Goal: Task Accomplishment & Management: Manage account settings

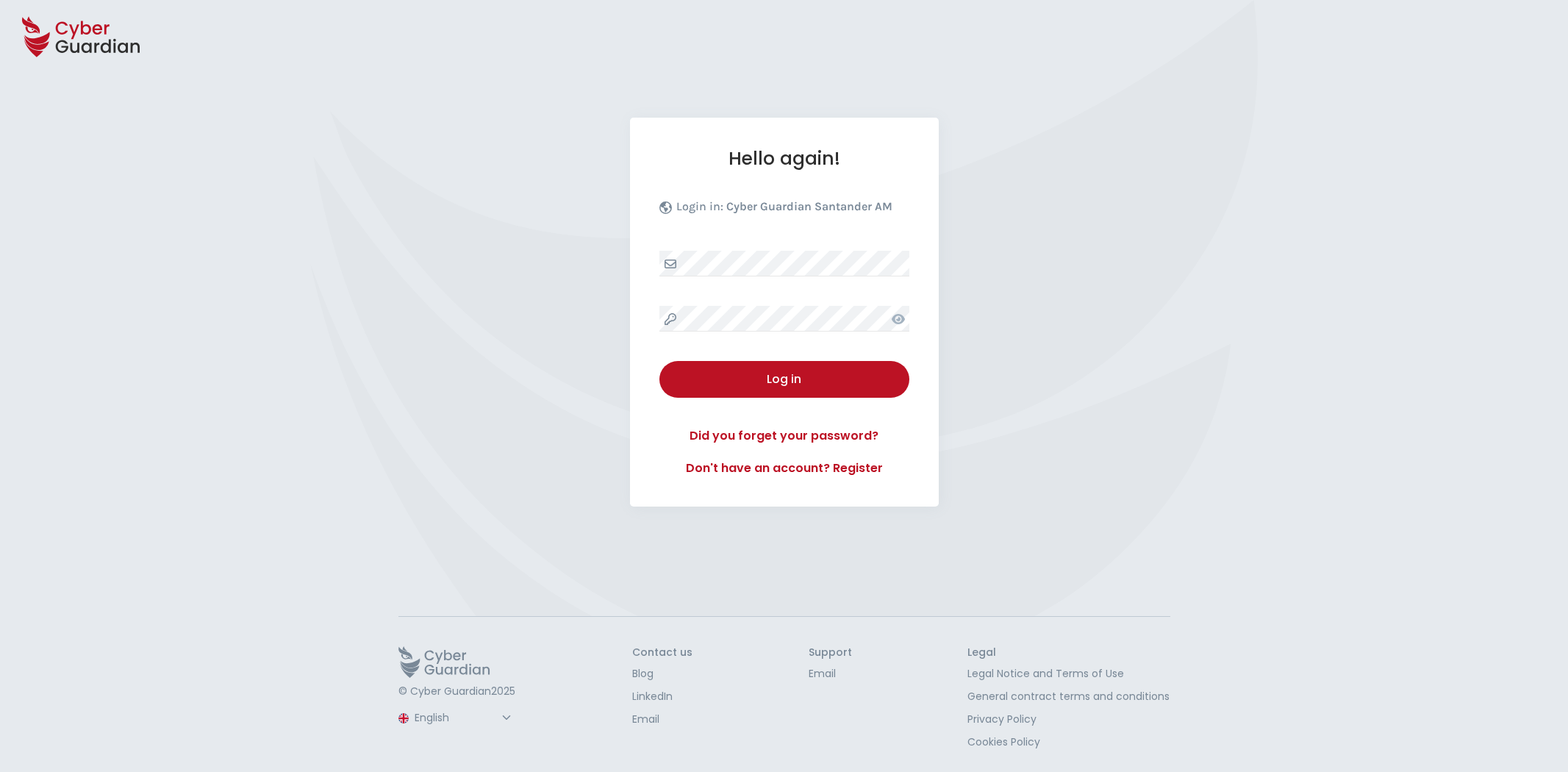
select select "English"
click at [796, 247] on div "Hello again! Login in: Cyber Guardian Santander AM Log in Did you forget your p…" at bounding box center [785, 312] width 309 height 389
click at [803, 376] on div "Log in" at bounding box center [784, 379] width 228 height 18
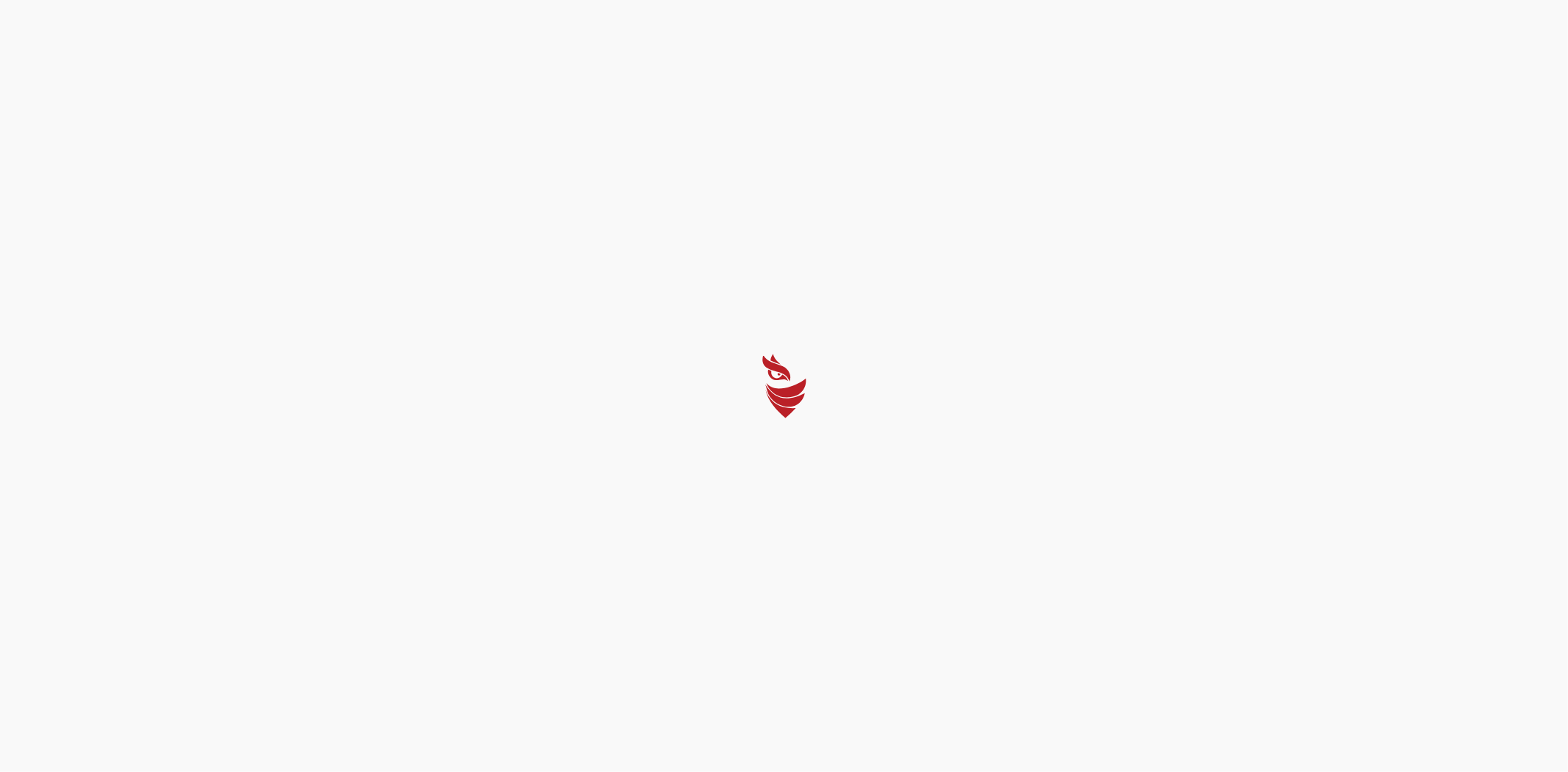
select select "Português (BR)"
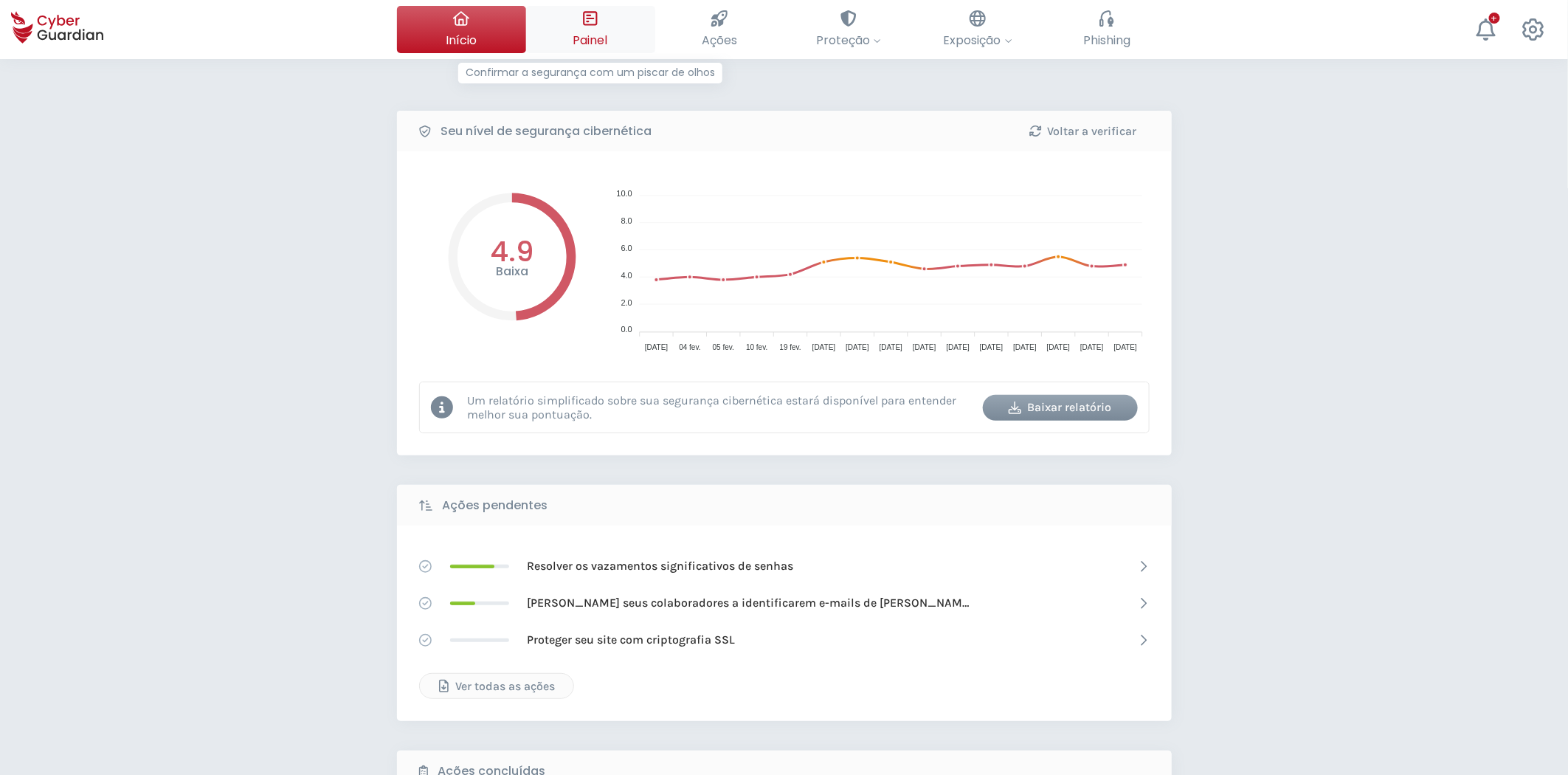
click at [608, 34] on span "Painel" at bounding box center [590, 40] width 34 height 18
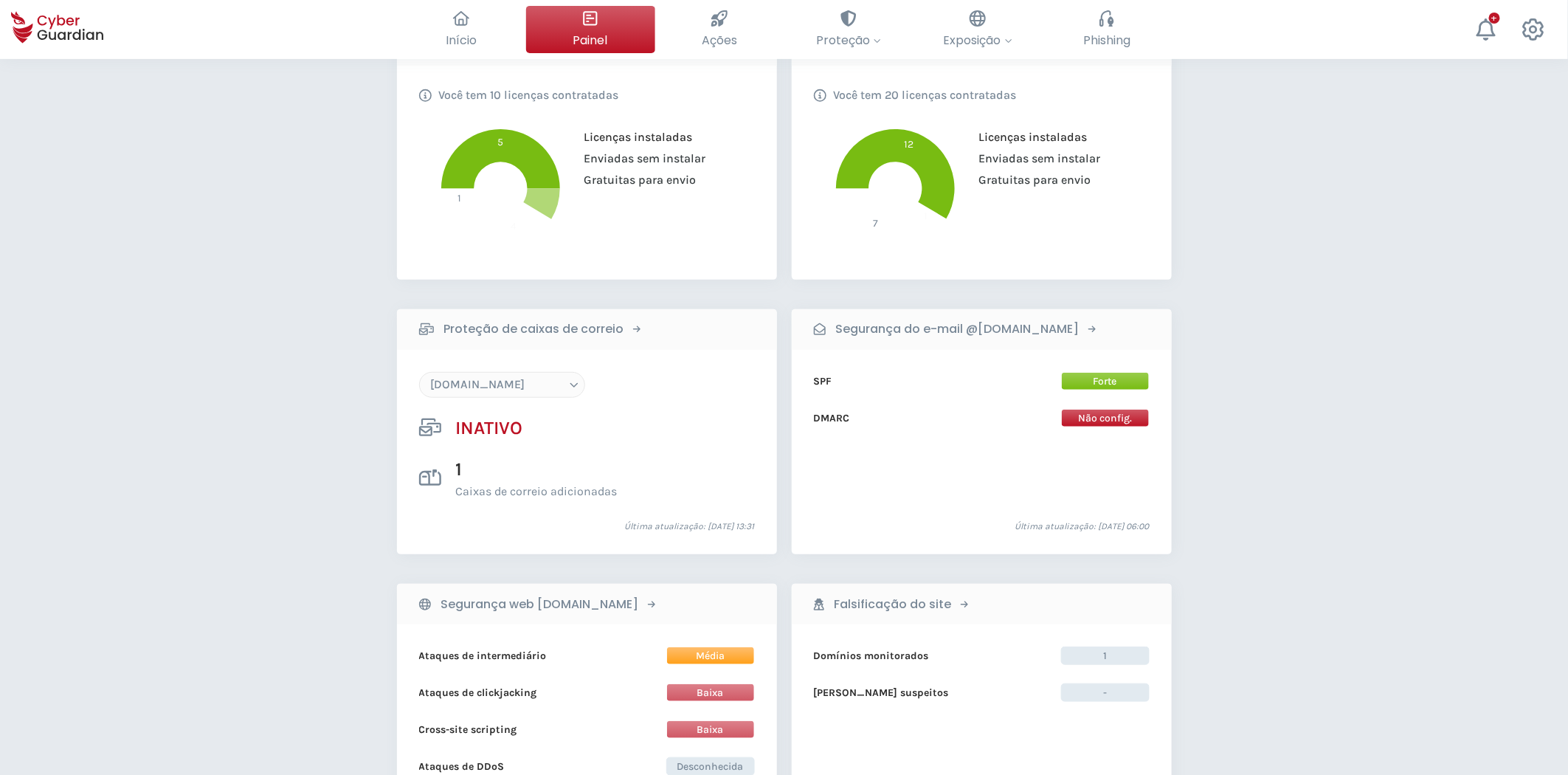
scroll to position [328, 0]
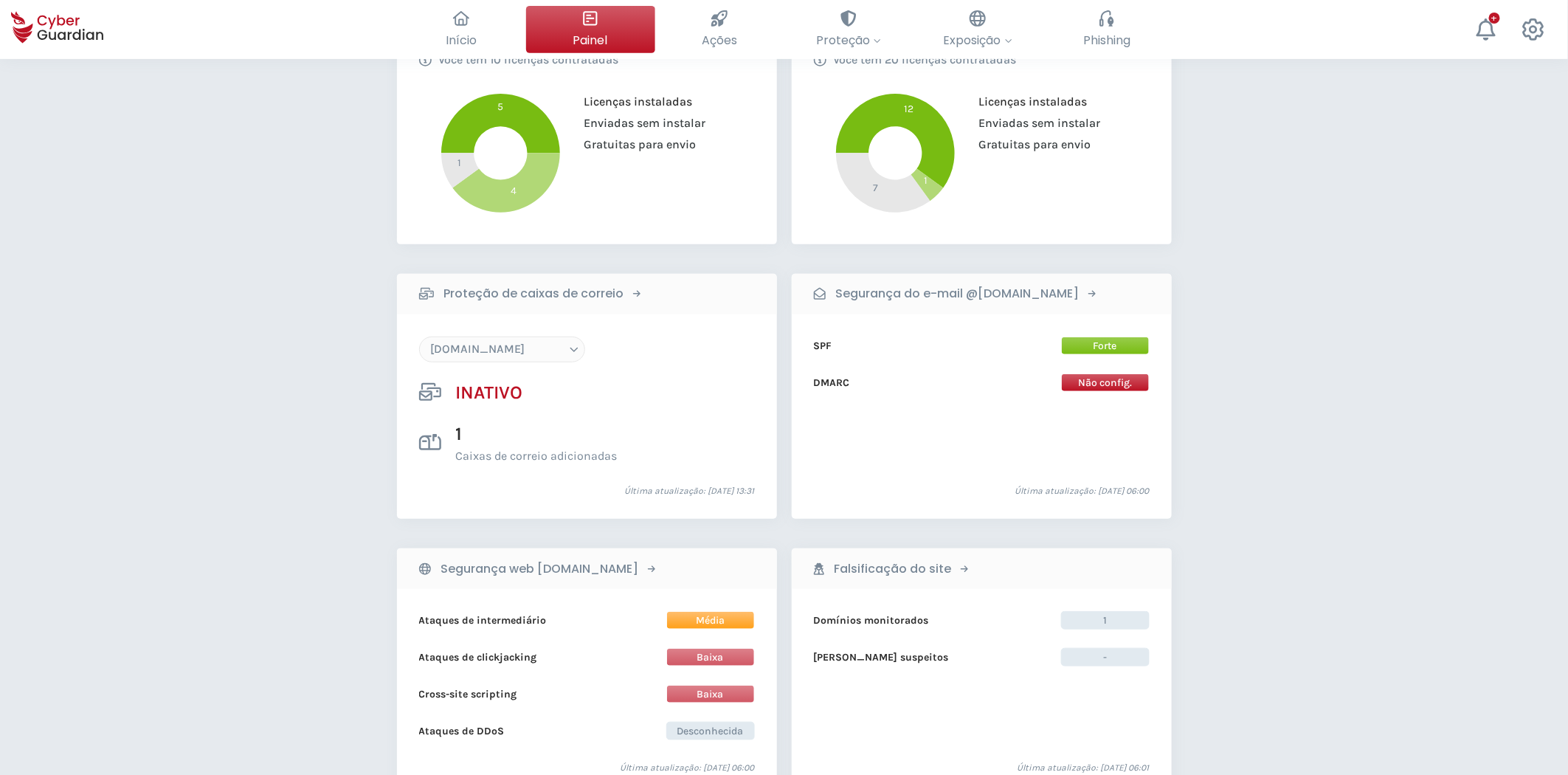
click at [515, 352] on select "floristeriarosas.com arriquitaun.org sub.juanymedio.org juanymedio.org otro.jua…" at bounding box center [502, 349] width 166 height 26
click at [419, 336] on select "floristeriarosas.com arriquitaun.org sub.juanymedio.org juanymedio.org otro.jua…" at bounding box center [502, 349] width 166 height 26
click at [517, 341] on select "floristeriarosas.com arriquitaun.org sub.juanymedio.org juanymedio.org otro.jua…" at bounding box center [502, 349] width 166 height 26
click at [419, 336] on select "floristeriarosas.com arriquitaun.org sub.juanymedio.org juanymedio.org otro.jua…" at bounding box center [502, 349] width 166 height 26
click at [525, 332] on div "floristeriarosas.com arriquitaun.org sub.juanymedio.org juanymedio.org otro.jua…" at bounding box center [587, 417] width 380 height 205
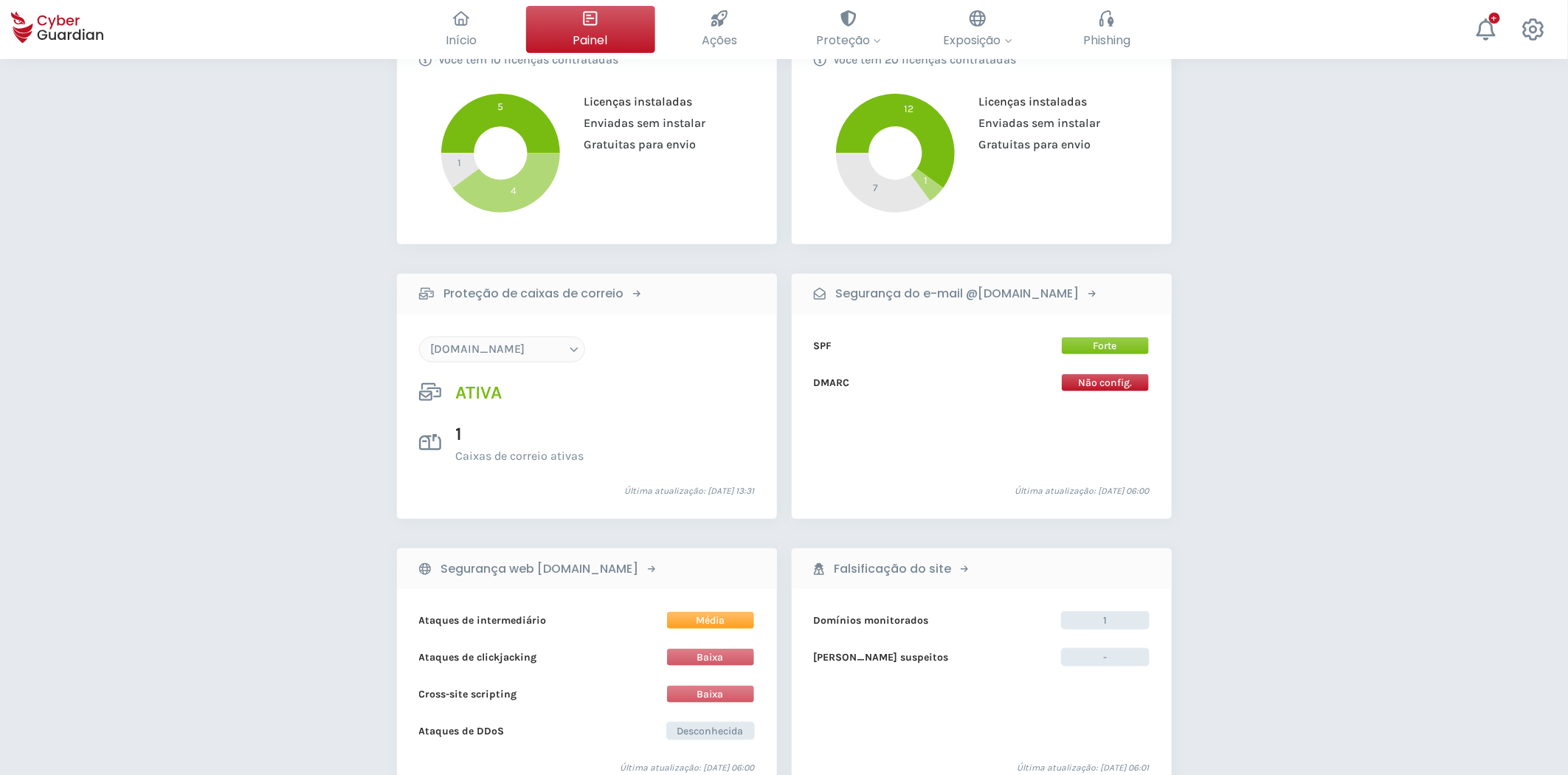
click at [528, 354] on select "floristeriarosas.com arriquitaun.org sub.juanymedio.org juanymedio.org otro.jua…" at bounding box center [502, 349] width 166 height 26
click at [419, 336] on select "floristeriarosas.com arriquitaun.org sub.juanymedio.org juanymedio.org otro.jua…" at bounding box center [502, 349] width 166 height 26
click at [527, 350] on select "floristeriarosas.com arriquitaun.org sub.juanymedio.org juanymedio.org otro.jua…" at bounding box center [502, 349] width 166 height 26
click at [419, 336] on select "floristeriarosas.com arriquitaun.org sub.juanymedio.org juanymedio.org otro.jua…" at bounding box center [502, 349] width 166 height 26
click at [354, 382] on div "Detalhes da minha assinatura Situação da minha assinatura Ativa Data de validad…" at bounding box center [784, 615] width 1568 height 1767
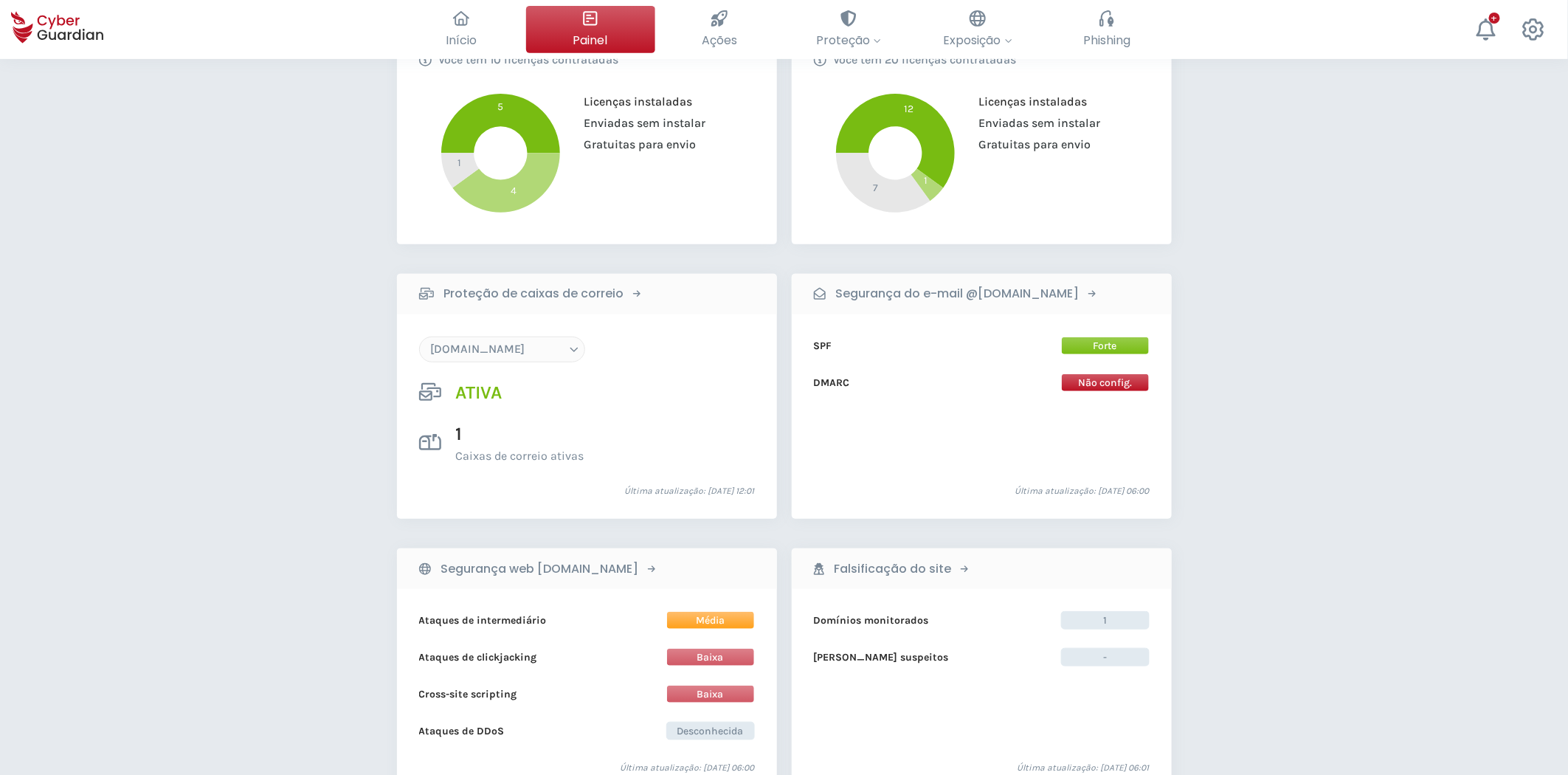
select select "floristeriarosas.com"
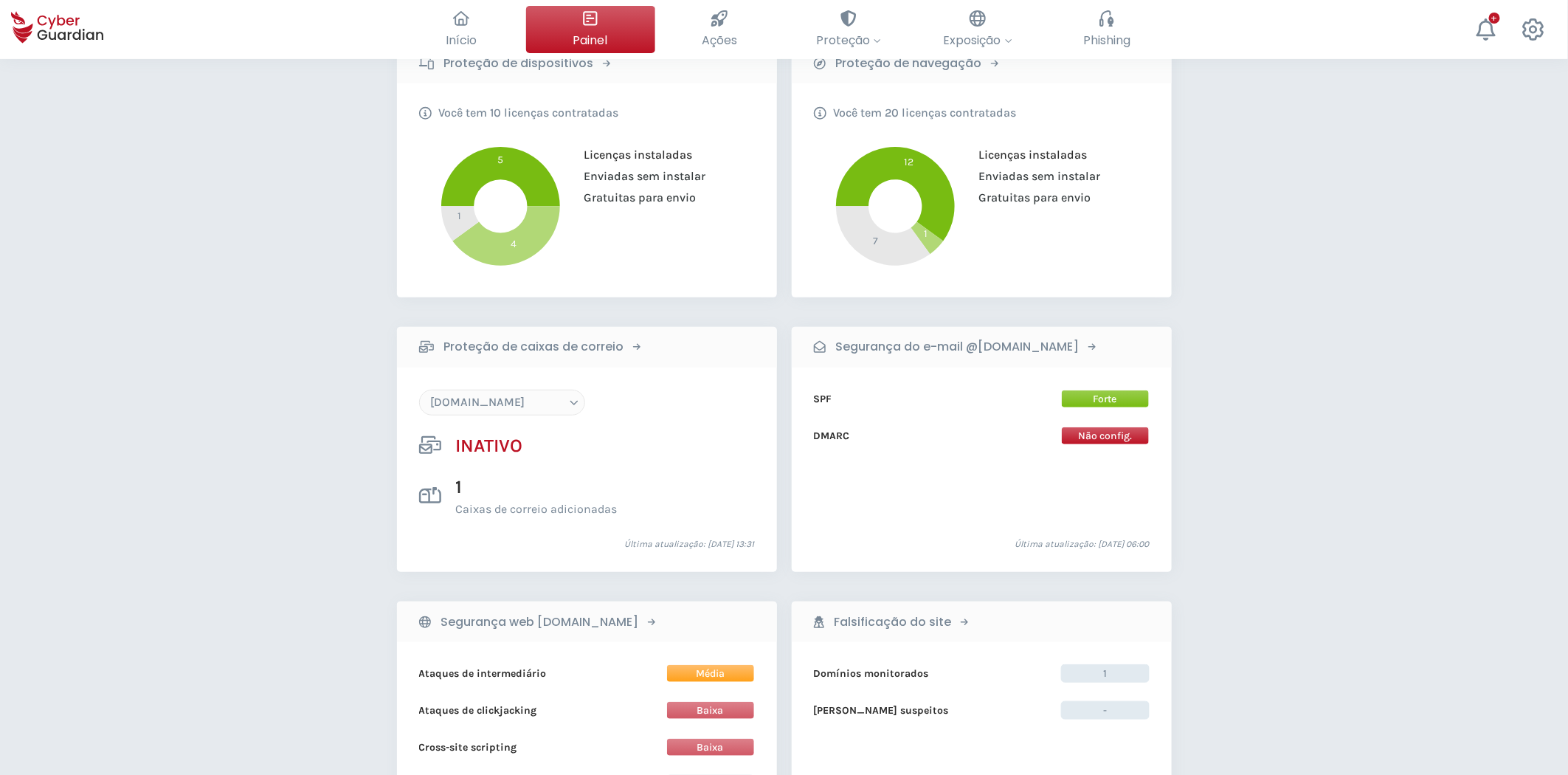
scroll to position [246, 0]
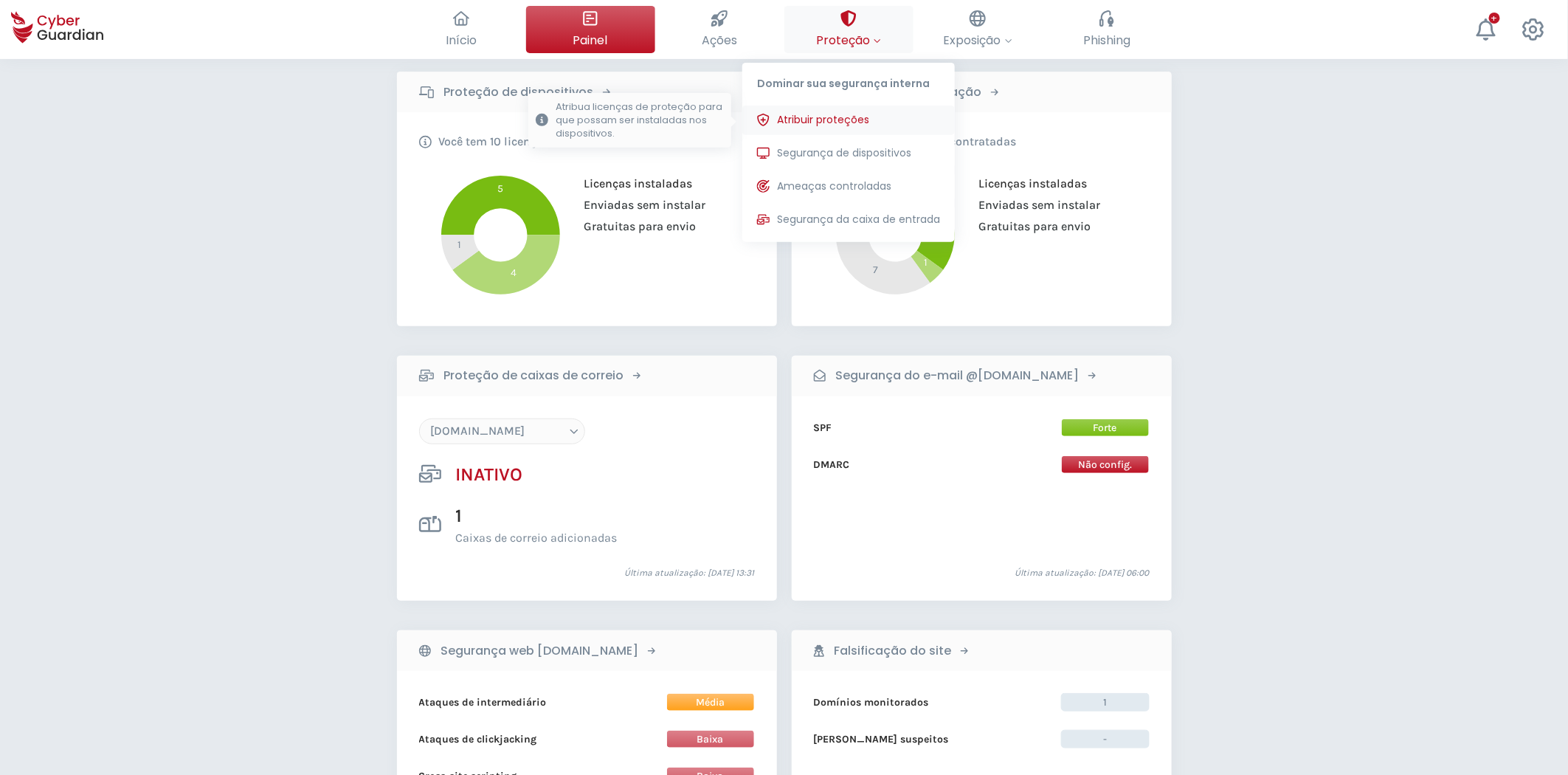
click at [860, 115] on span "Atribuir proteções" at bounding box center [822, 120] width 92 height 16
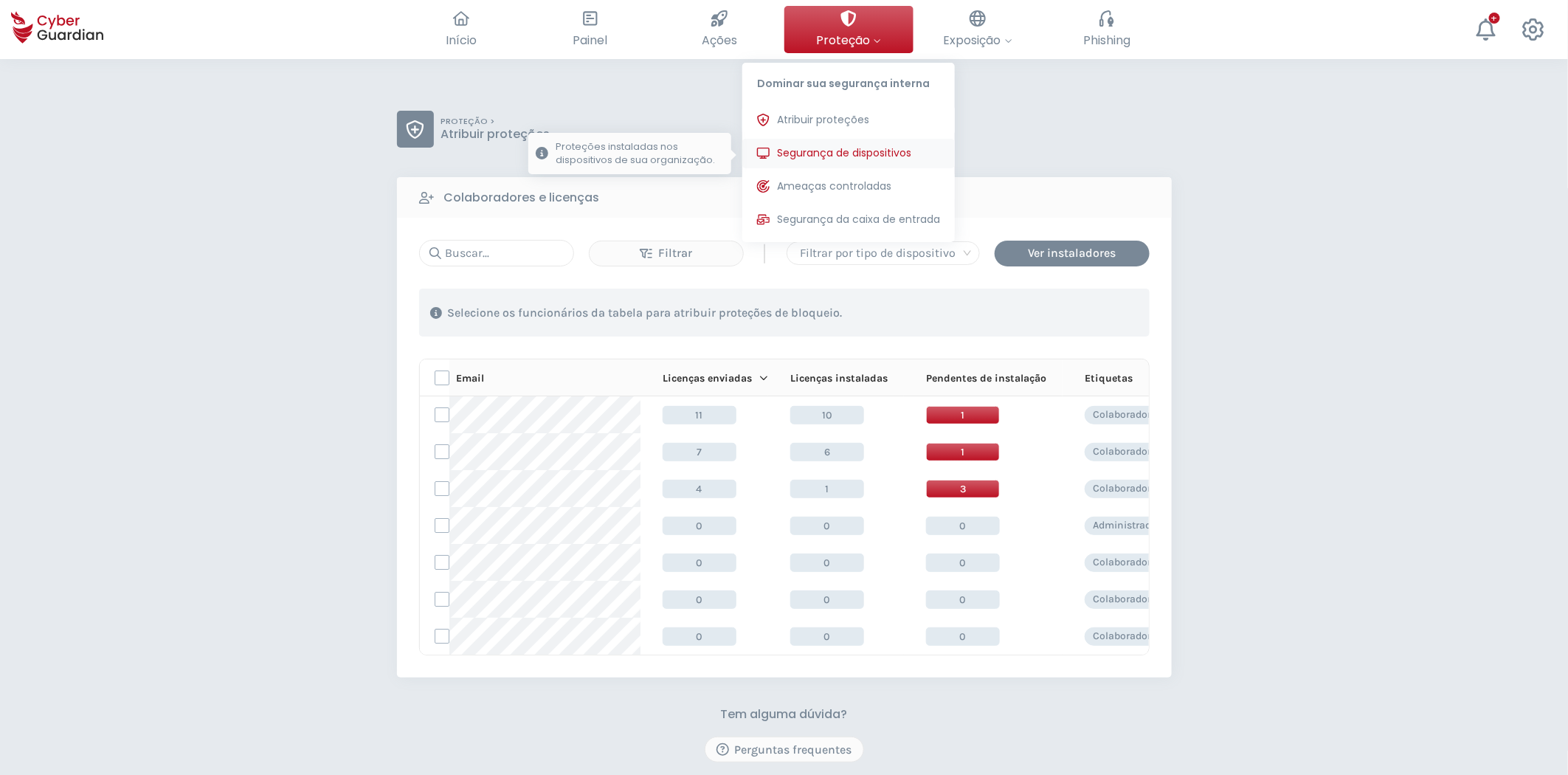
click at [860, 153] on span "Segurança de dispositivos" at bounding box center [844, 153] width 134 height 16
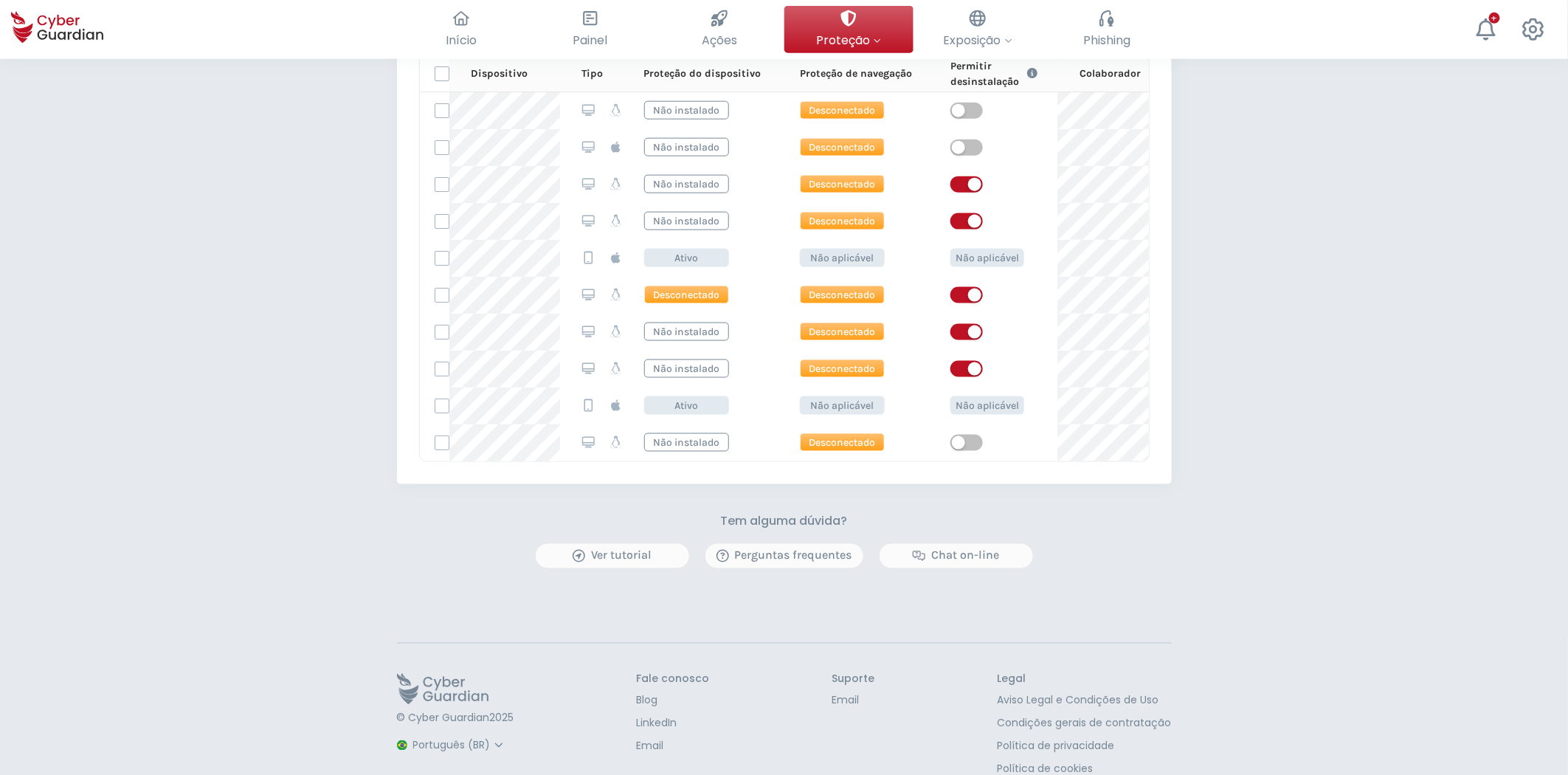
scroll to position [890, 0]
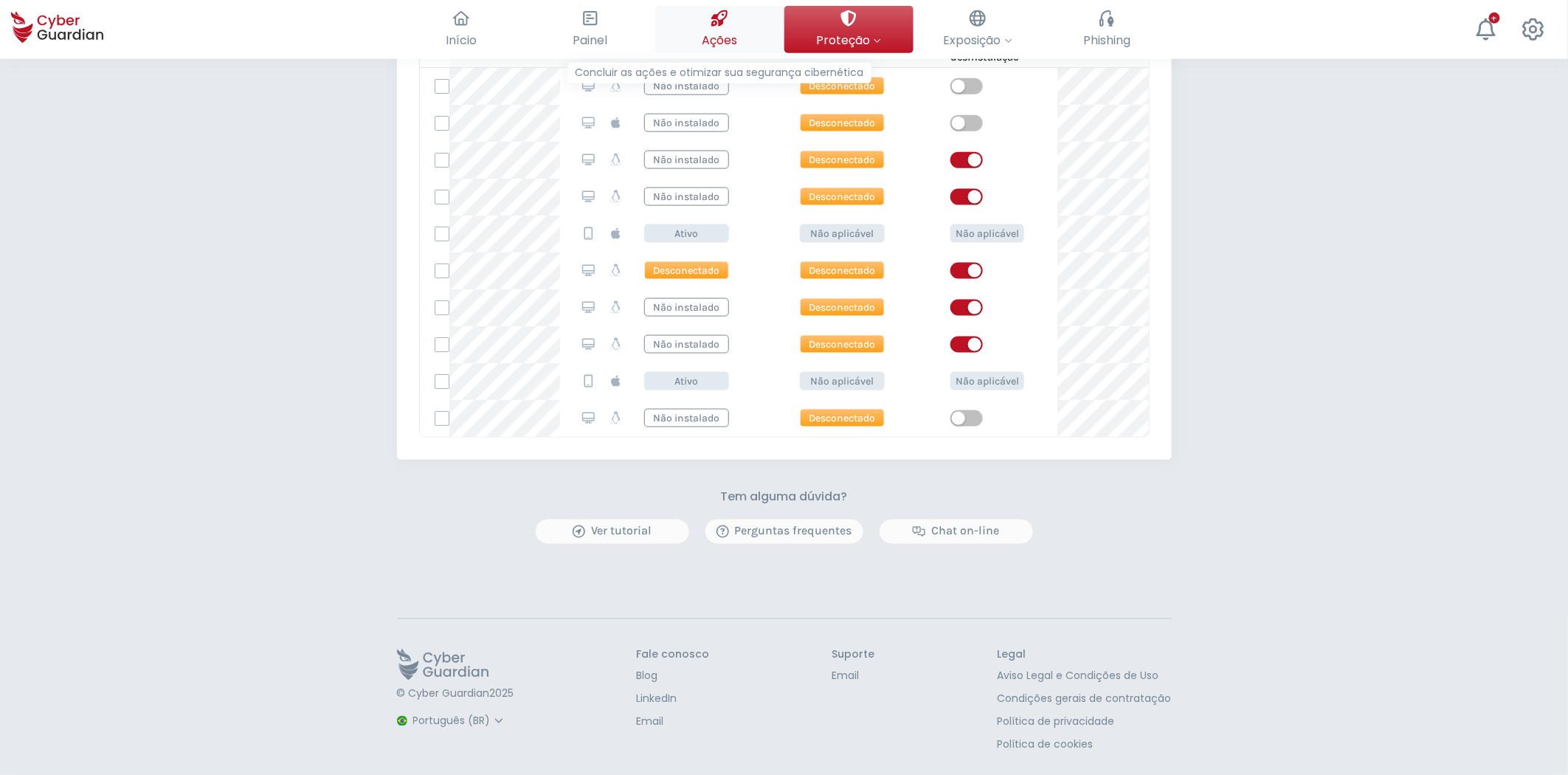
click at [730, 34] on span "Ações" at bounding box center [719, 40] width 35 height 18
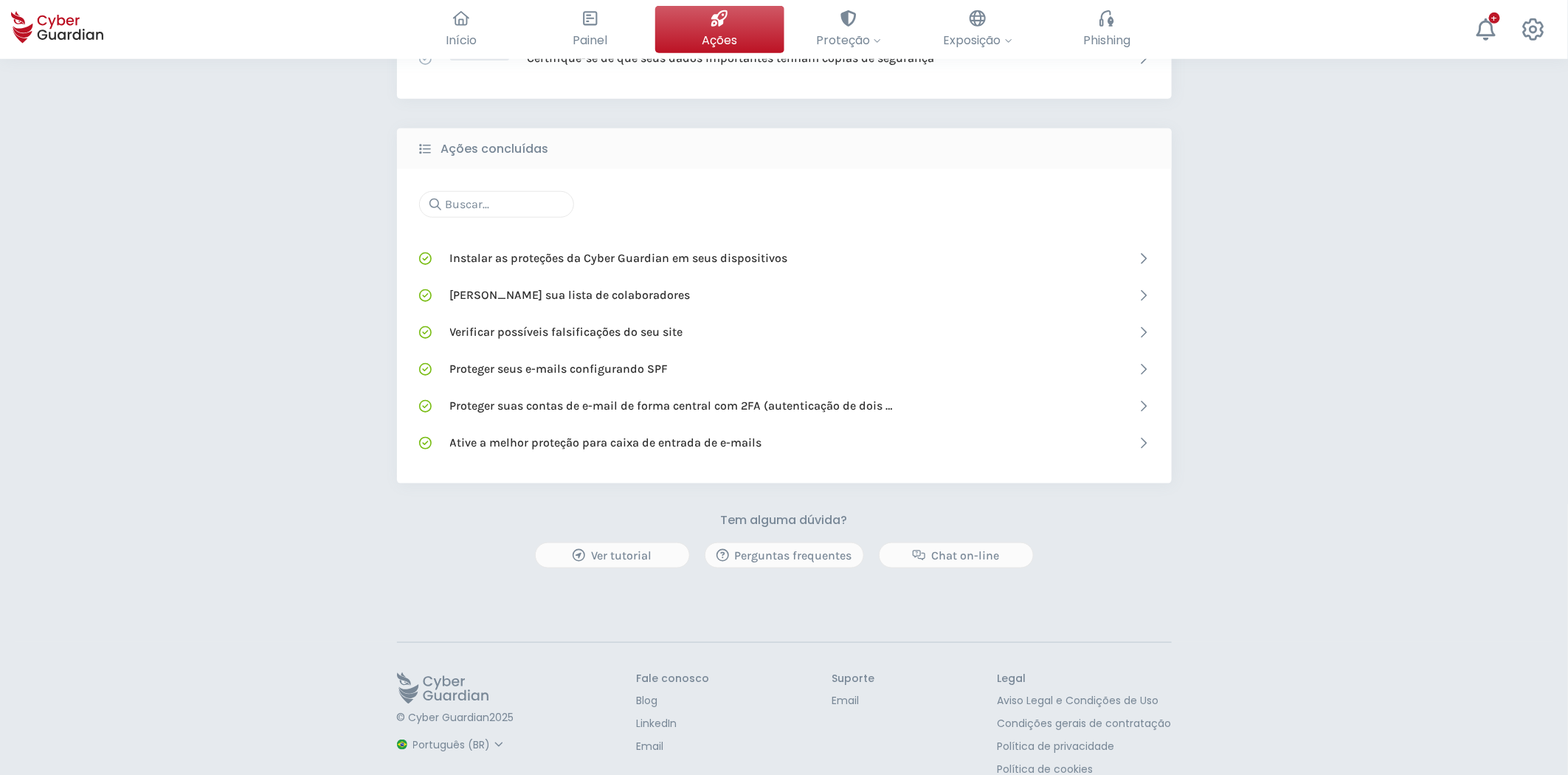
scroll to position [645, 0]
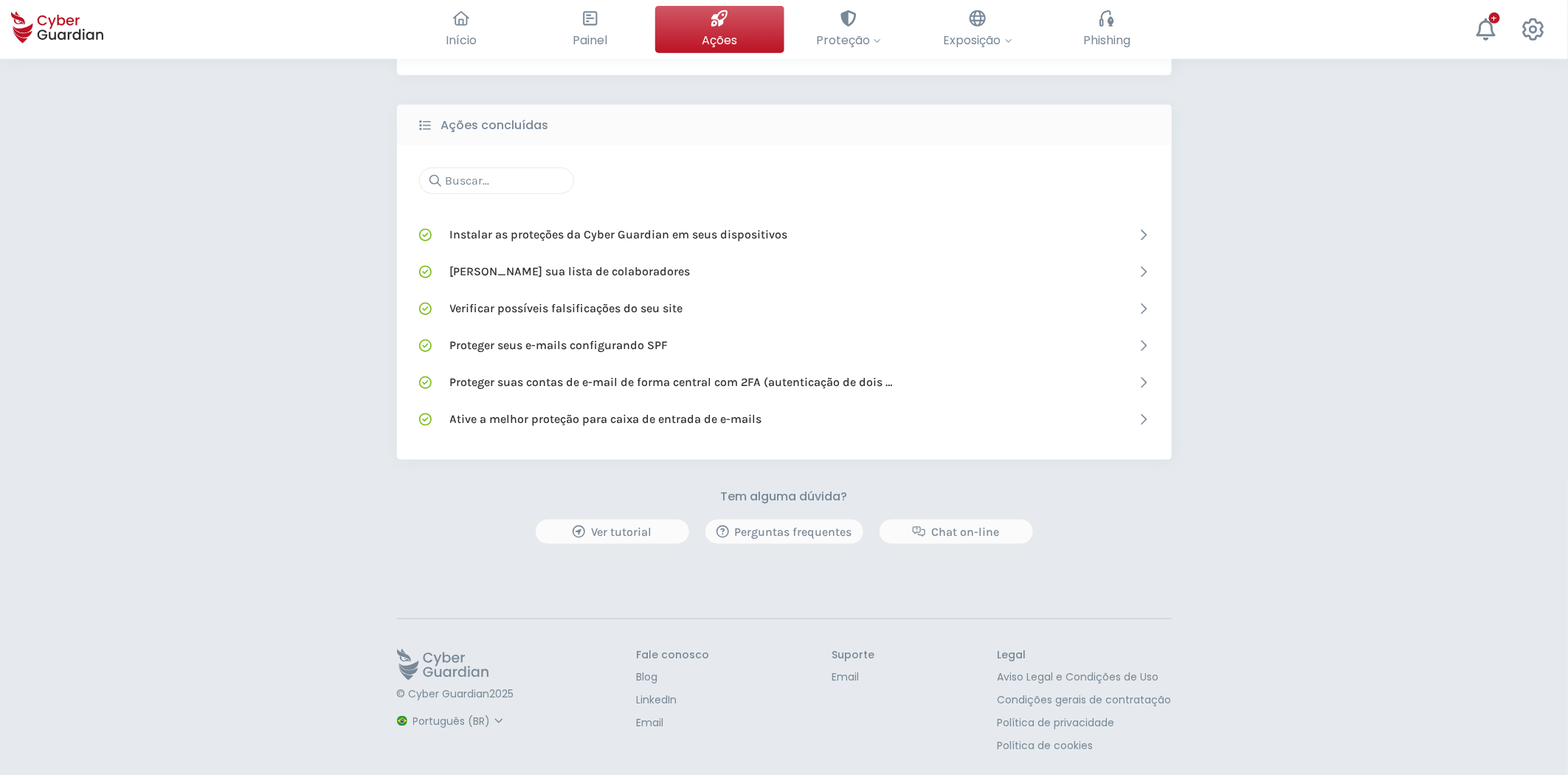
click at [452, 723] on select "Espanhol Inglês Português (BR)" at bounding box center [460, 722] width 98 height 26
click at [411, 709] on select "Espanhol Inglês Português (BR)" at bounding box center [460, 722] width 98 height 26
select select "Español"
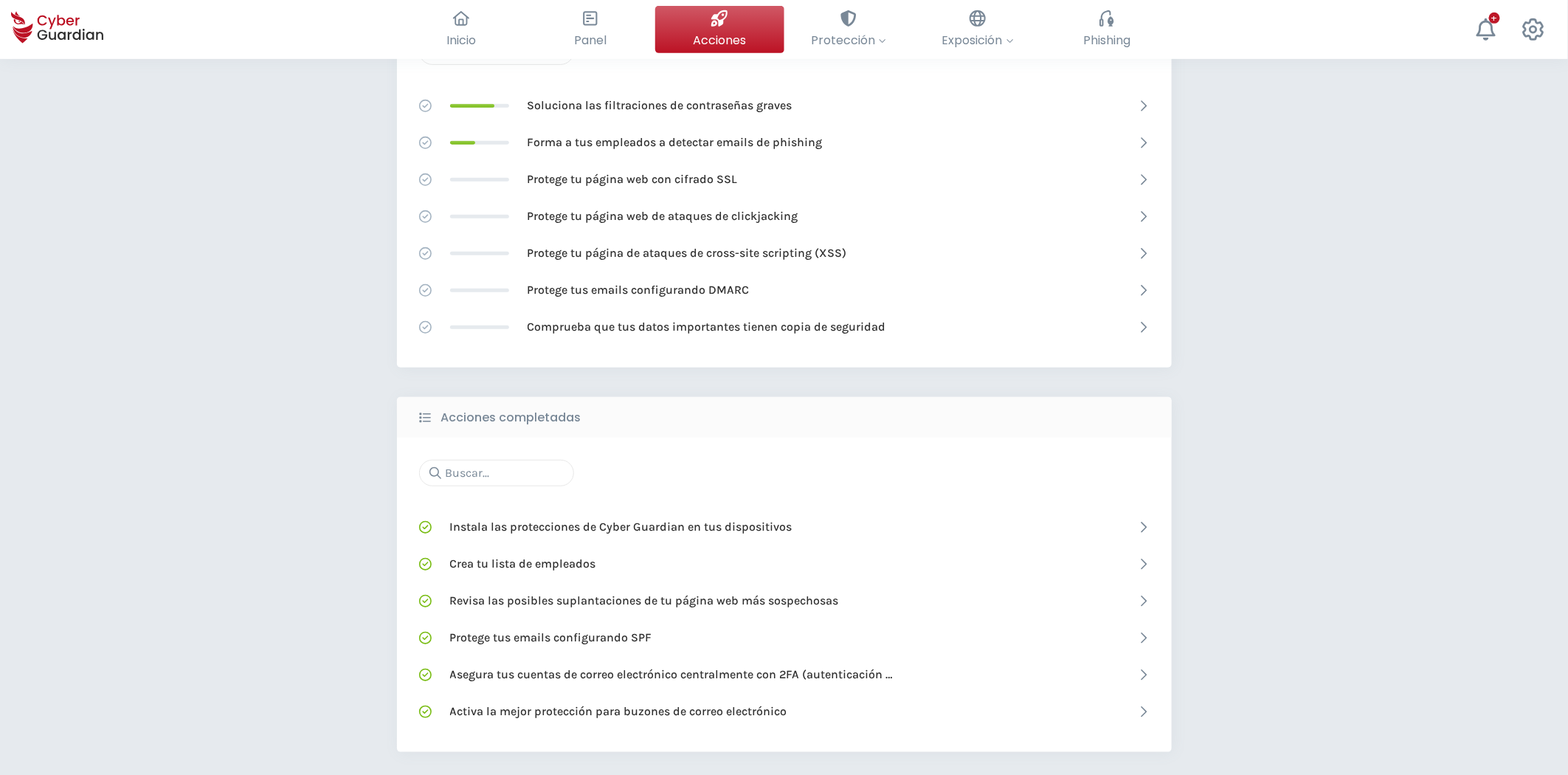
scroll to position [399, 0]
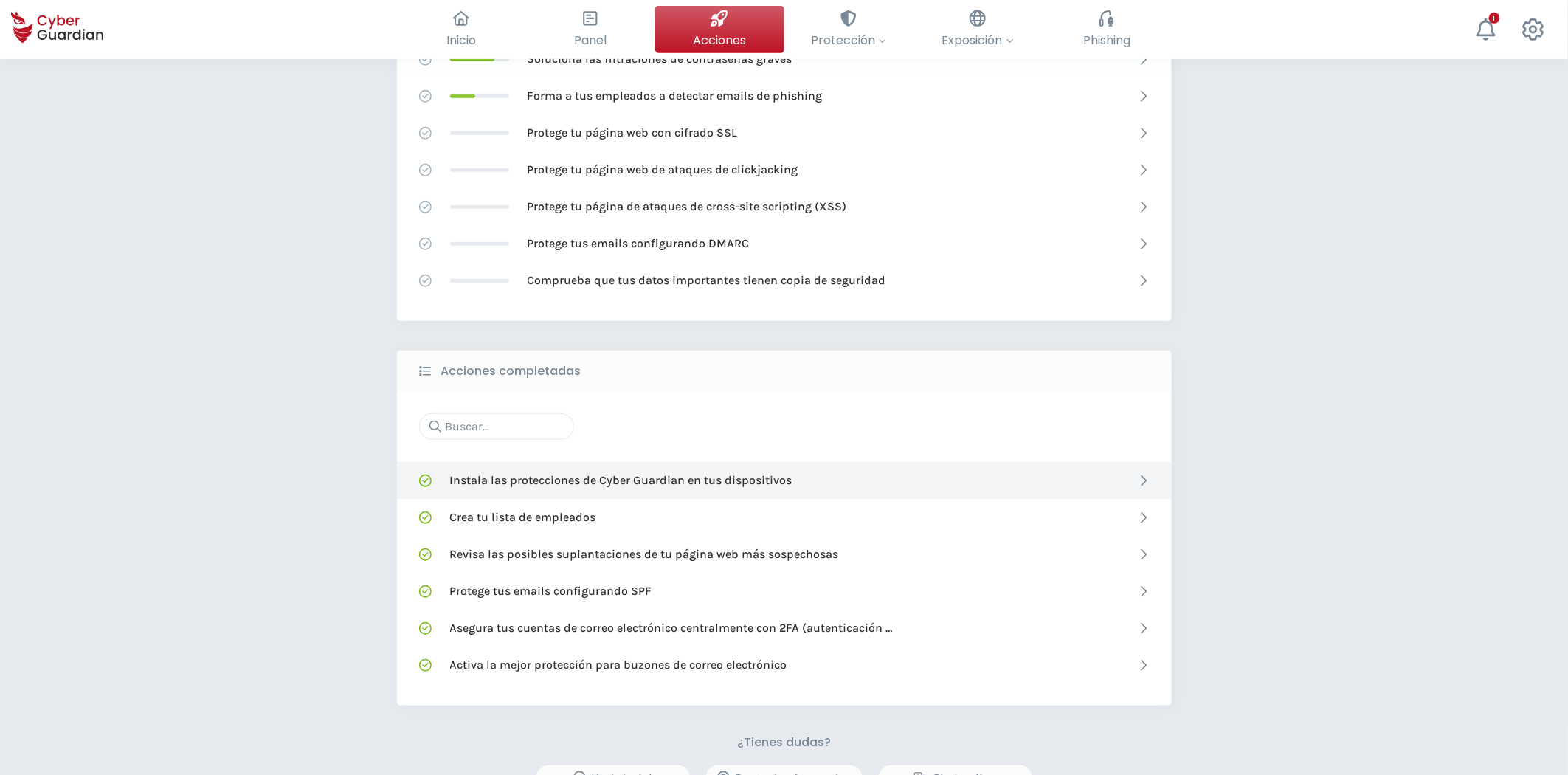
click at [757, 488] on p "Instala las protecciones de Cyber Guardian en tus dispositivos" at bounding box center [621, 480] width 342 height 16
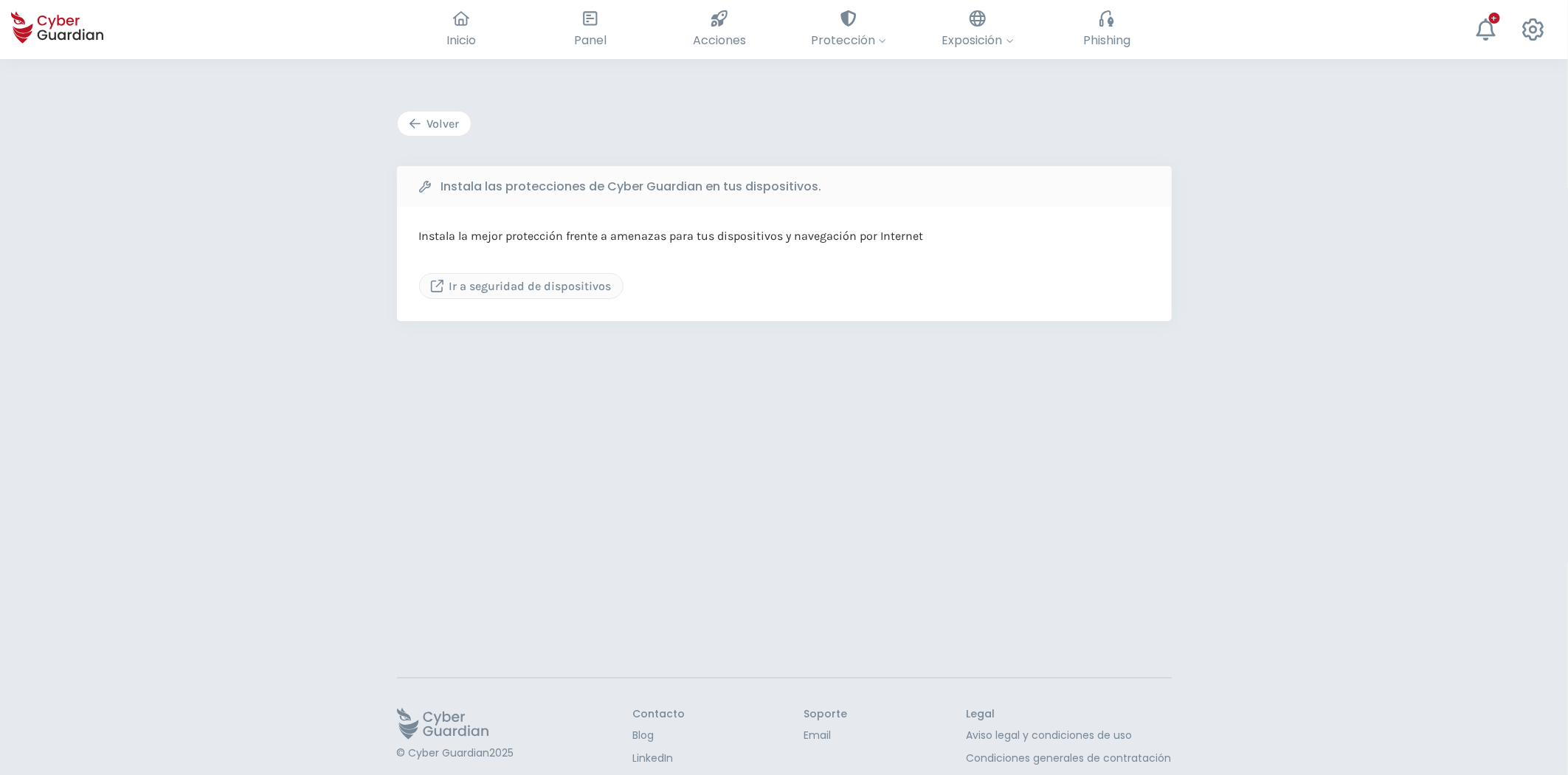
click at [445, 122] on div "Volver" at bounding box center [434, 124] width 51 height 18
